Goal: Information Seeking & Learning: Learn about a topic

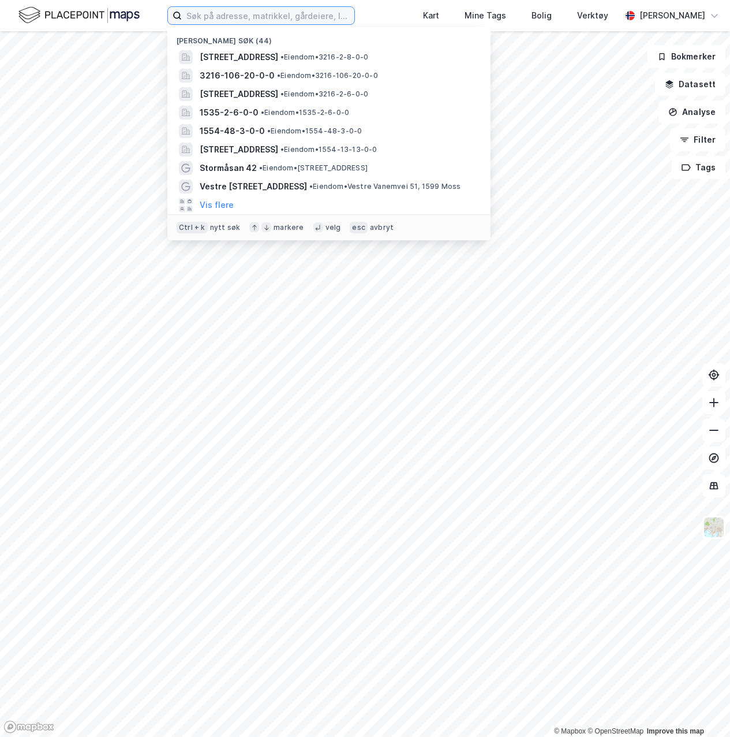
click at [224, 14] on input at bounding box center [268, 15] width 173 height 17
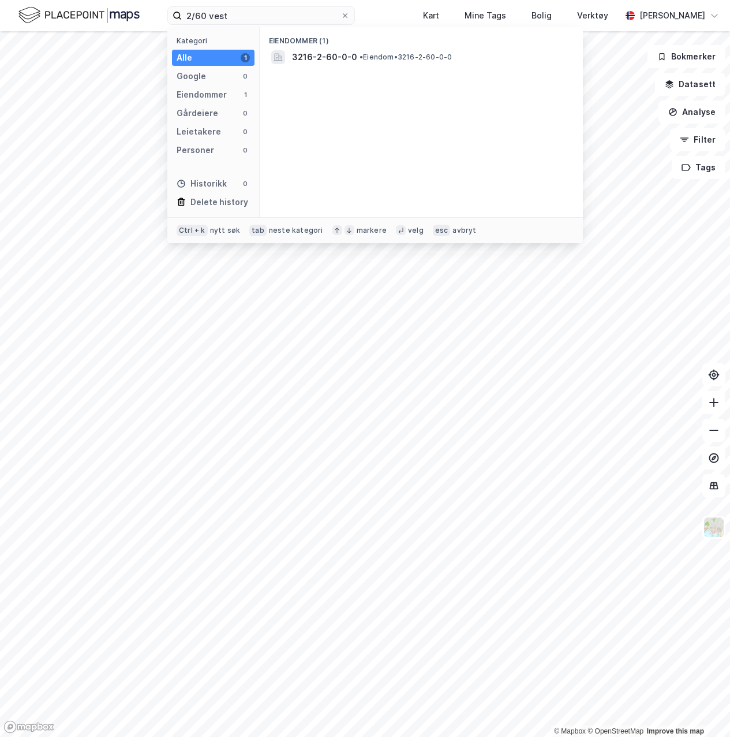
click at [210, 99] on div "Eiendommer" at bounding box center [202, 95] width 50 height 14
click at [357, 50] on div "3216-2-60-0-0 • Eiendom • 3216-2-60-0-0" at bounding box center [431, 57] width 279 height 14
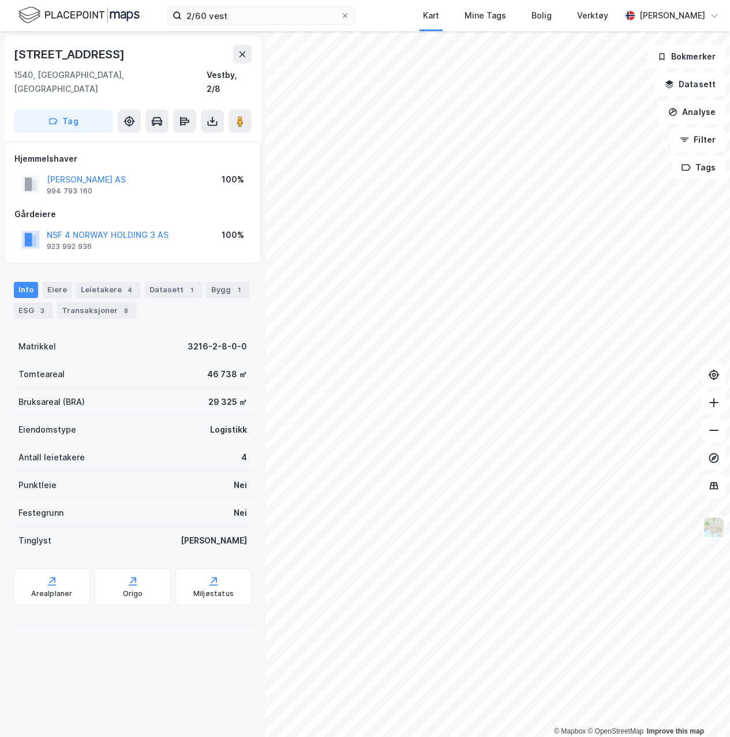
click at [718, 529] on img at bounding box center [714, 527] width 22 height 22
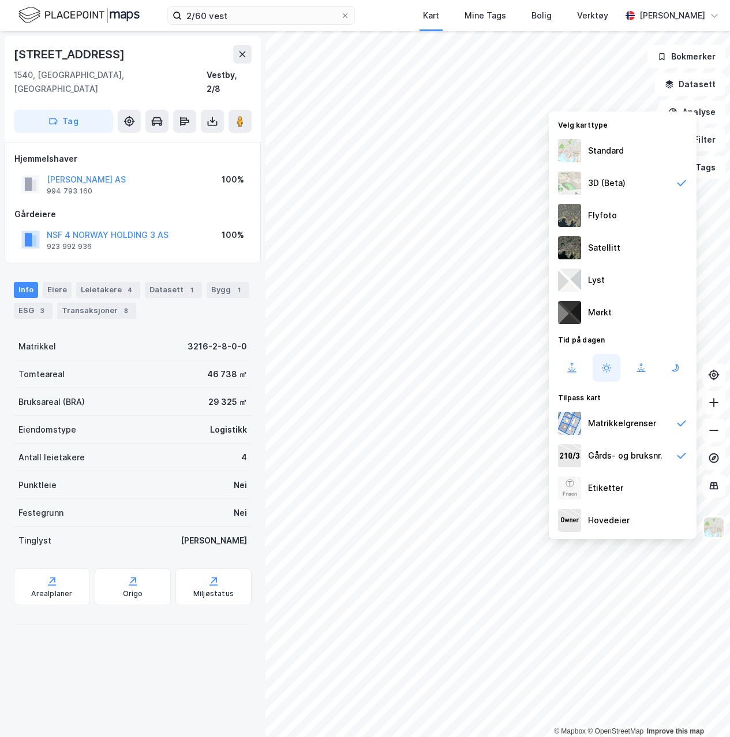
click at [652, 212] on div "Flyfoto" at bounding box center [623, 215] width 148 height 32
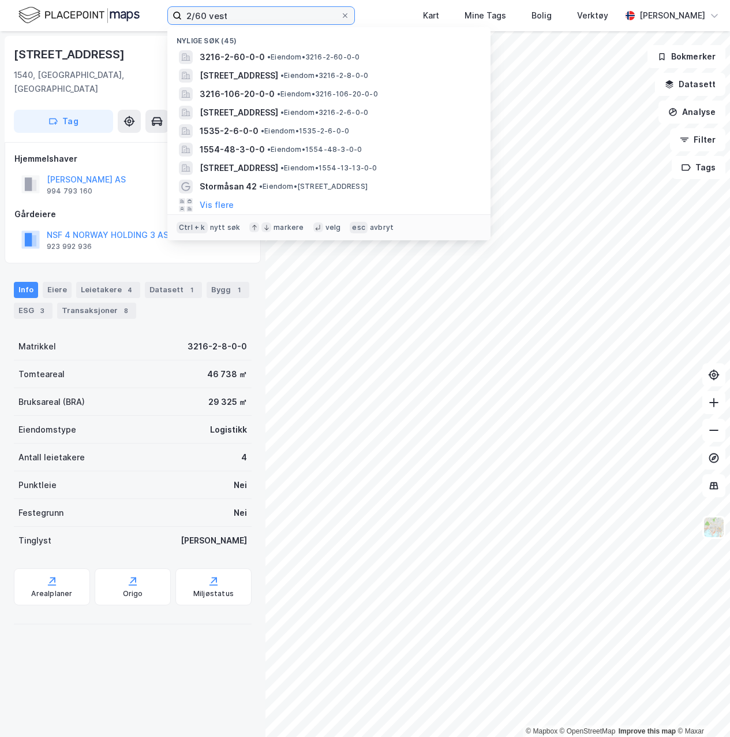
drag, startPoint x: 251, startPoint y: 20, endPoint x: 203, endPoint y: 20, distance: 48.5
click at [203, 20] on input "2/60 vest" at bounding box center [261, 15] width 159 height 17
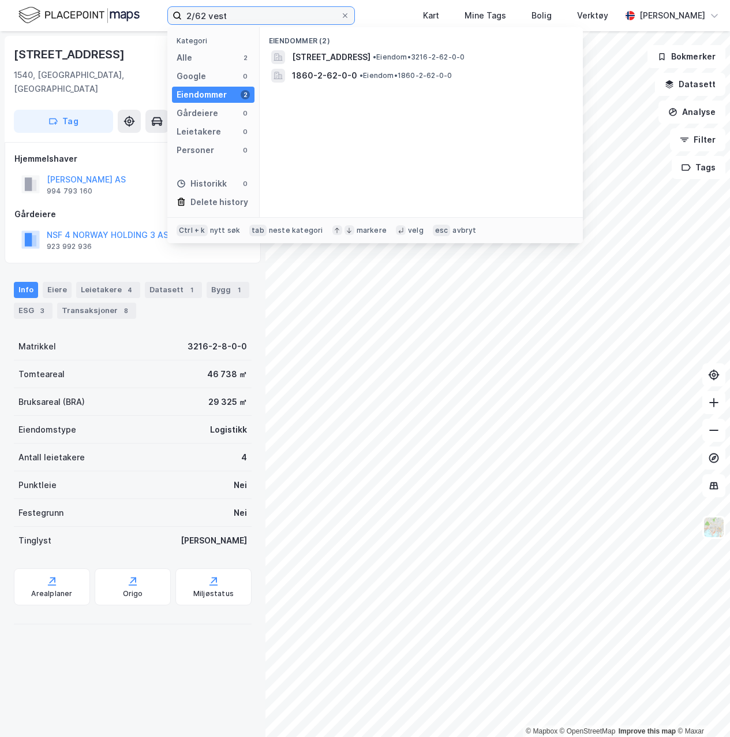
type input "2/62 vest"
click at [333, 77] on span "1860-2-62-0-0" at bounding box center [324, 76] width 65 height 14
